Goal: Find specific page/section: Find specific page/section

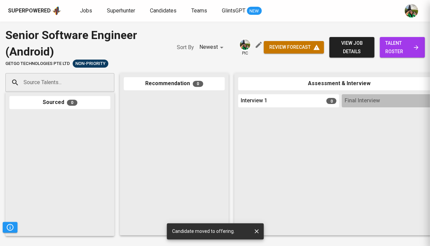
scroll to position [0, 208]
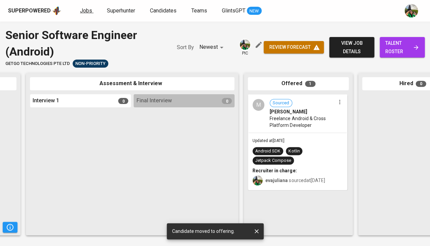
click at [88, 9] on span "Jobs" at bounding box center [86, 10] width 12 height 6
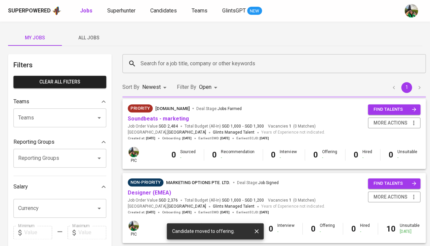
click at [90, 39] on span "All Jobs" at bounding box center [89, 38] width 46 height 8
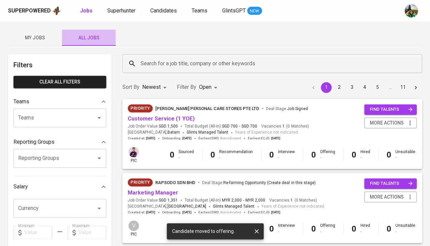
click at [90, 33] on button "All Jobs" at bounding box center [89, 38] width 54 height 16
click at [150, 56] on div "Search for a job title, company or other keywords" at bounding box center [272, 63] width 300 height 19
click at [149, 62] on input "Search for a job title, company or other keywords" at bounding box center [274, 63] width 270 height 13
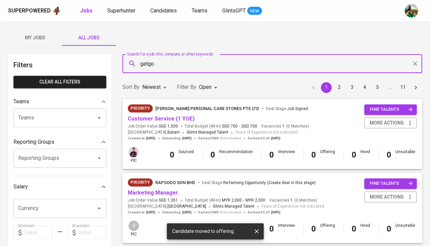
type input "getgo"
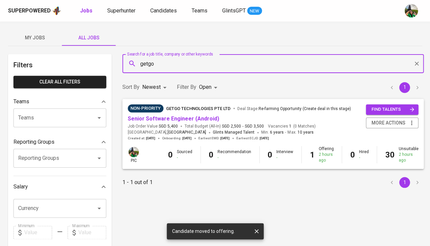
click at [207, 88] on body "Superpowered Jobs Superhunter Candidates Teams GlintsGPT NEW My Jobs All Jobs F…" at bounding box center [215, 229] width 430 height 459
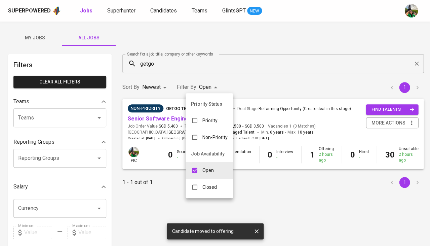
click at [204, 186] on p "Closed" at bounding box center [210, 187] width 14 height 7
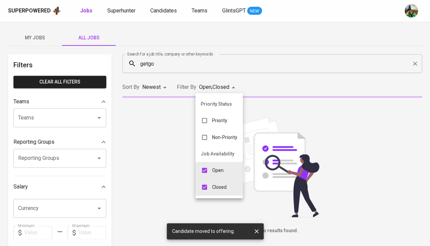
type input "OPEN,CLOSE"
checkbox input "true"
click at [214, 173] on div "Open" at bounding box center [212, 170] width 34 height 13
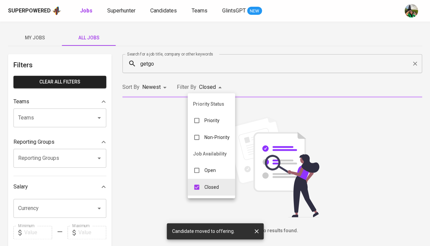
type input "CLOSE"
checkbox input "false"
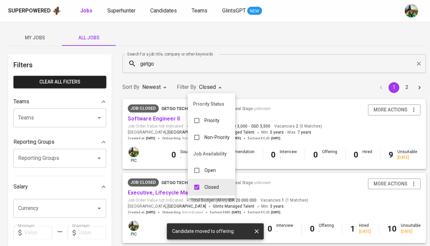
click at [327, 190] on div at bounding box center [215, 123] width 430 height 246
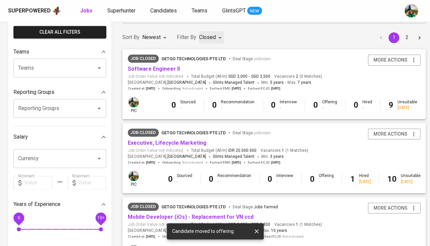
scroll to position [42, 0]
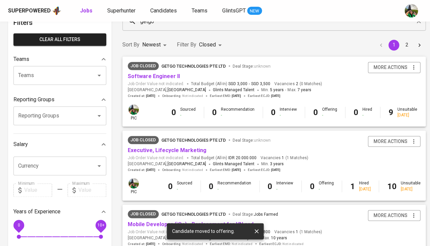
click at [150, 155] on span "Job Order Value not indicated." at bounding box center [156, 158] width 57 height 6
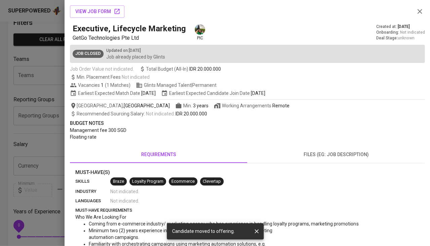
click at [53, 168] on div at bounding box center [215, 123] width 430 height 246
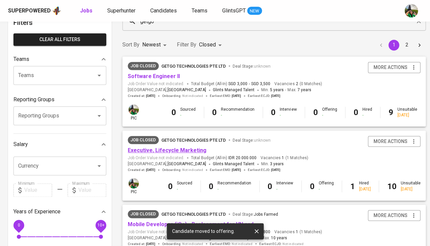
click at [159, 147] on link "Executive, Lifecycle Marketing" at bounding box center [167, 150] width 79 height 6
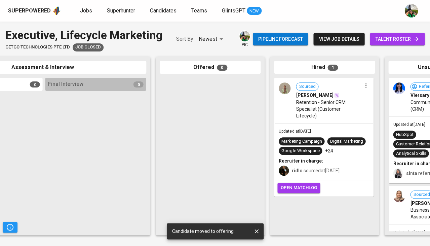
scroll to position [0, 297]
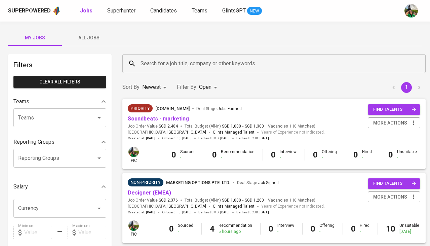
scroll to position [435, 0]
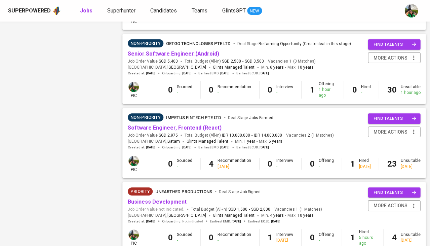
click at [151, 51] on link "Senior Software Engineer (Android)" at bounding box center [173, 53] width 91 height 6
